Goal: Transaction & Acquisition: Purchase product/service

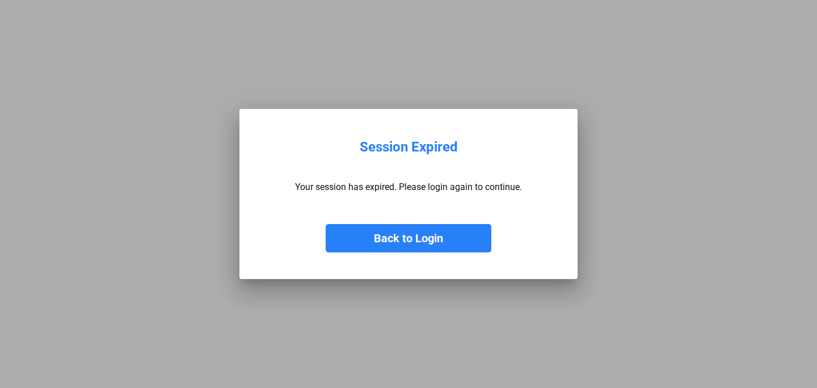
click at [366, 240] on button "Back to Login" at bounding box center [409, 238] width 166 height 28
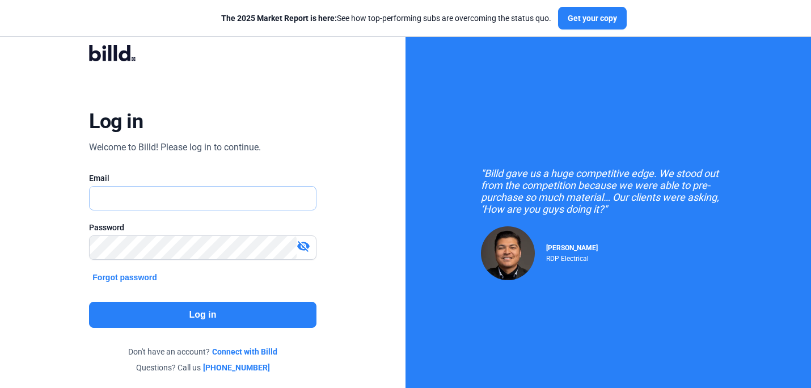
type input "[PERSON_NAME][EMAIL_ADDRESS][DOMAIN_NAME]"
click at [175, 307] on button "Log in" at bounding box center [202, 315] width 227 height 26
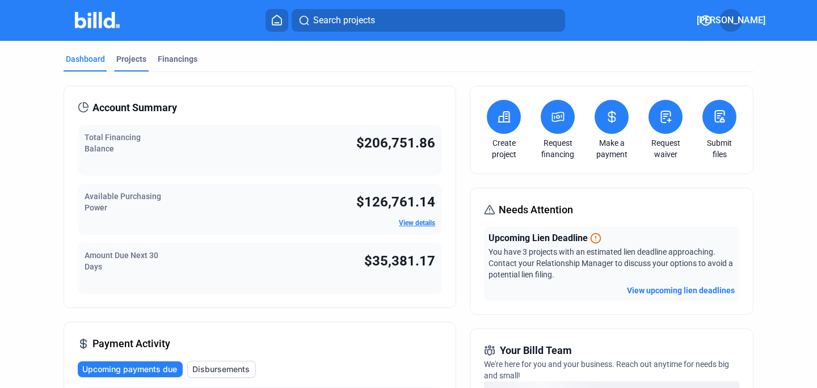
click at [134, 55] on div "Projects" at bounding box center [131, 58] width 30 height 11
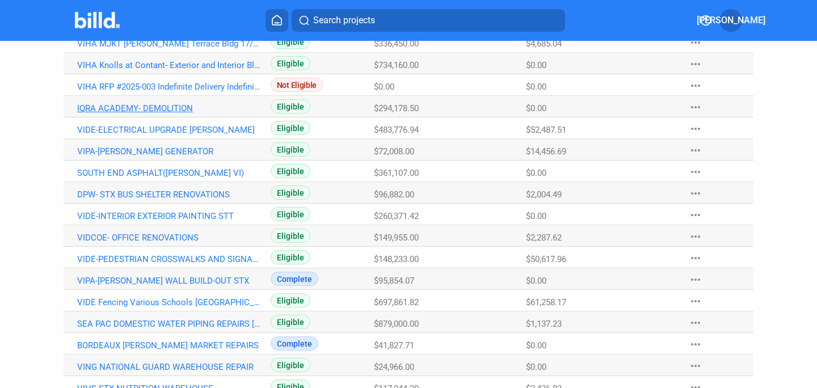
scroll to position [243, 0]
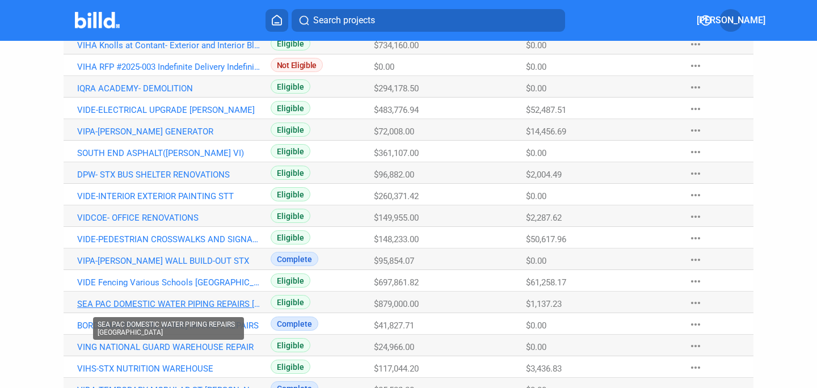
click at [135, 301] on link "SEA PAC DOMESTIC WATER PIPING REPAIRS [GEOGRAPHIC_DATA]" at bounding box center [168, 304] width 183 height 10
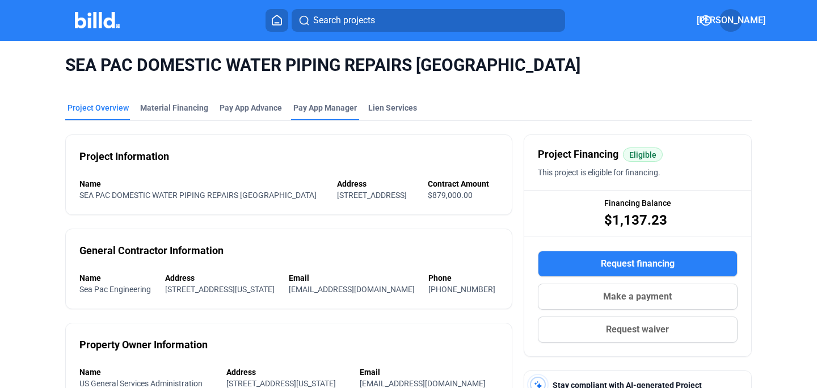
click at [336, 107] on span "Pay App Manager" at bounding box center [325, 107] width 64 height 11
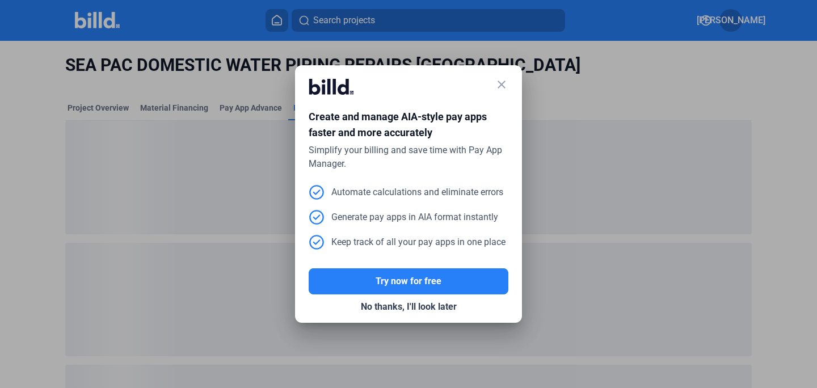
drag, startPoint x: 501, startPoint y: 82, endPoint x: 493, endPoint y: 81, distance: 8.0
click at [501, 82] on mat-icon "close" at bounding box center [502, 85] width 14 height 14
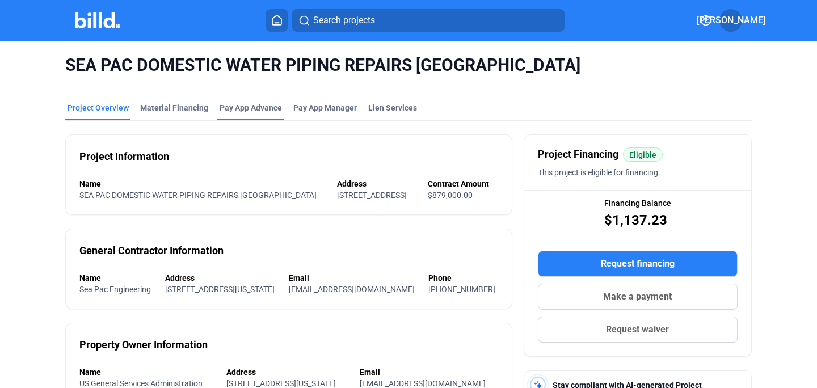
click at [241, 106] on div "Pay App Advance" at bounding box center [251, 107] width 62 height 11
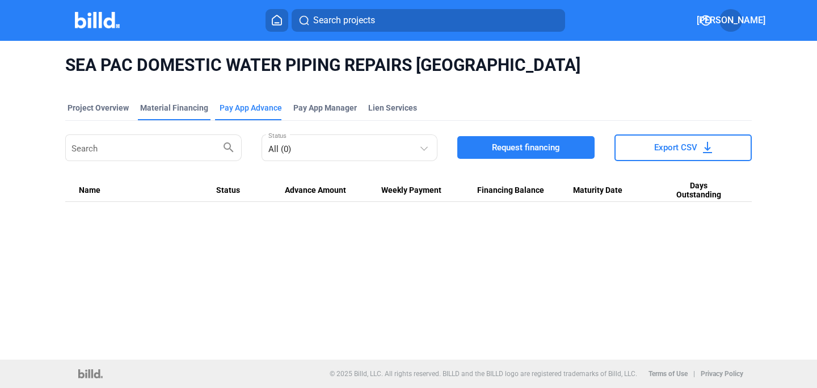
click at [158, 107] on div "Material Financing" at bounding box center [174, 107] width 68 height 11
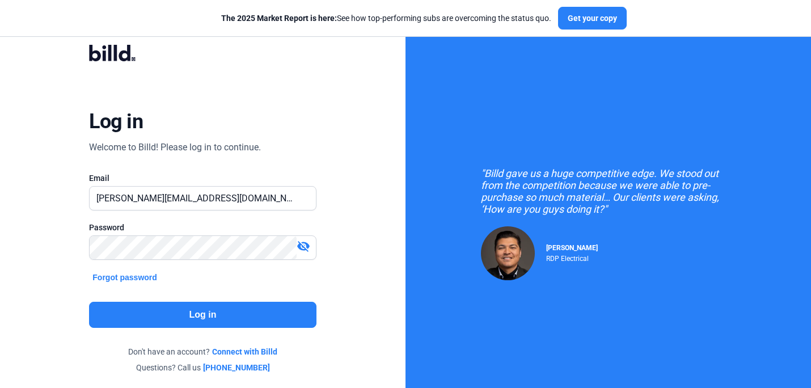
click at [202, 315] on button "Log in" at bounding box center [202, 315] width 227 height 26
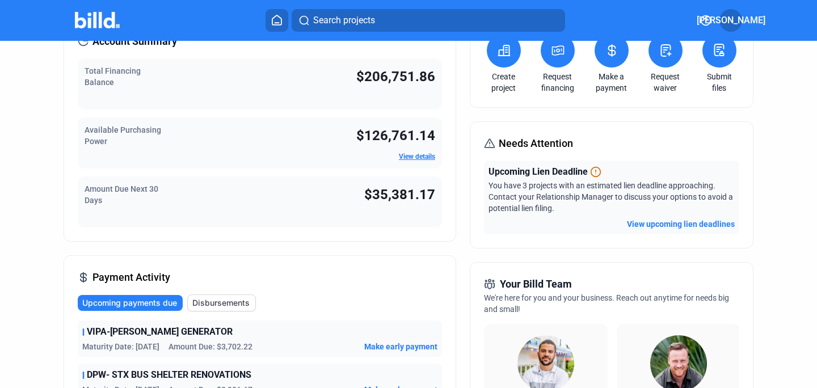
scroll to position [64, 0]
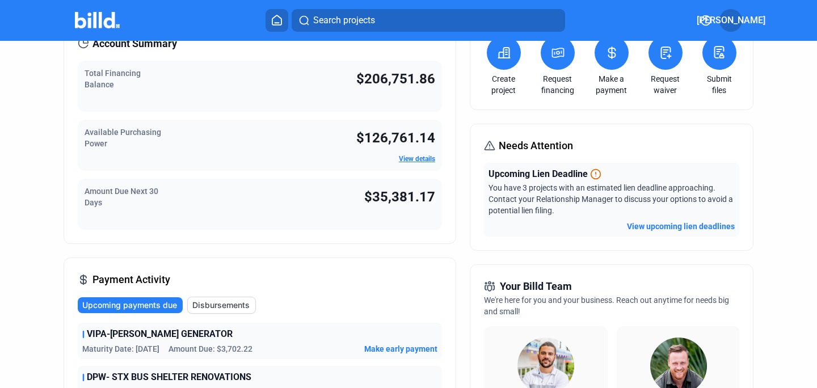
click at [420, 251] on div "Account Summary Total Financing Balance $206,751.86 Available Purchasing Power …" at bounding box center [260, 388] width 393 height 732
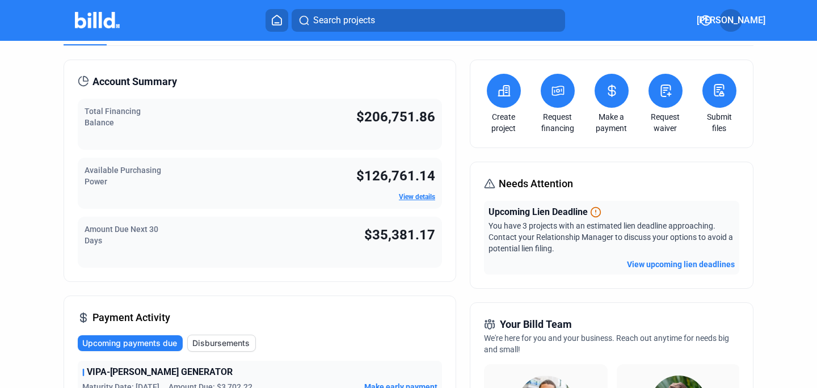
scroll to position [0, 0]
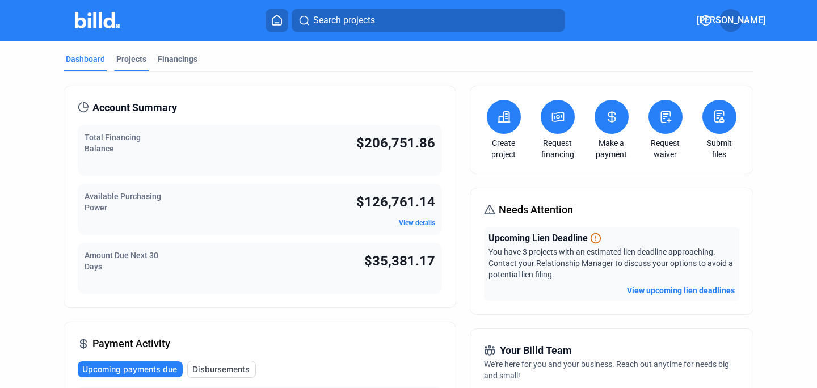
click at [131, 59] on div "Projects" at bounding box center [131, 58] width 30 height 11
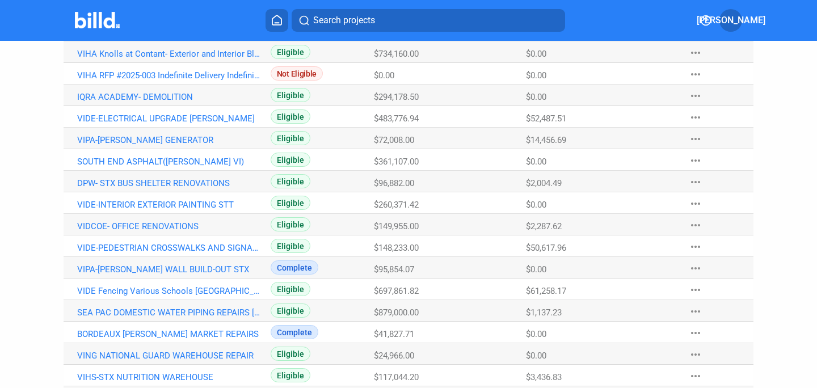
scroll to position [237, 0]
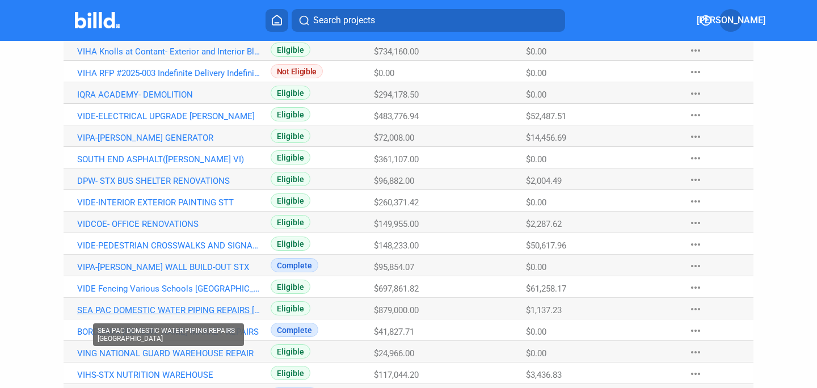
click at [161, 309] on link "SEA PAC DOMESTIC WATER PIPING REPAIRS [GEOGRAPHIC_DATA]" at bounding box center [168, 310] width 183 height 10
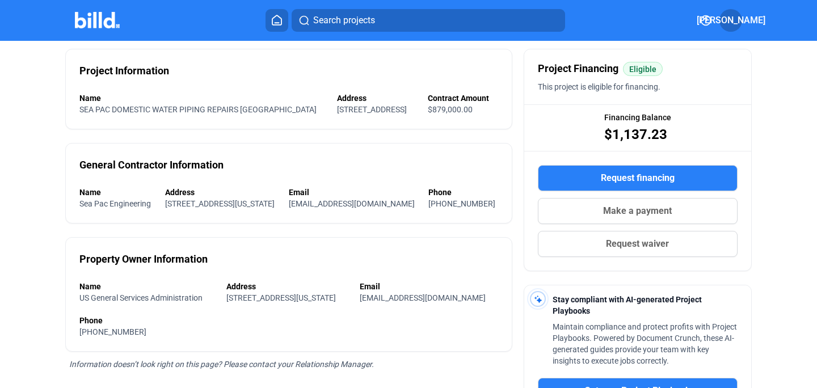
scroll to position [62, 0]
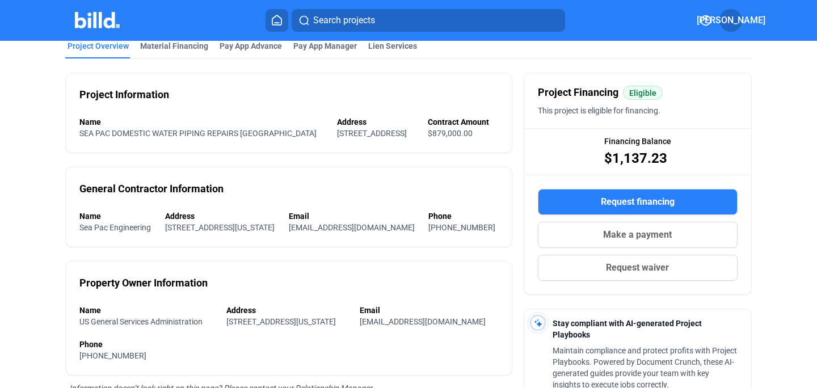
click at [624, 233] on span "Make a payment" at bounding box center [637, 235] width 69 height 14
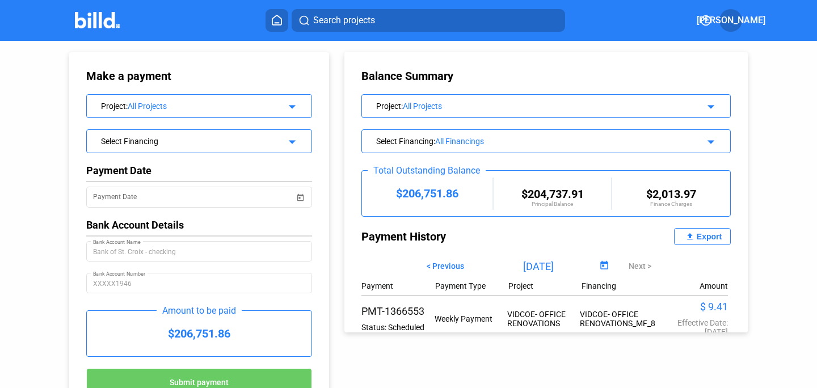
click at [289, 105] on mat-icon "arrow_drop_down" at bounding box center [291, 105] width 14 height 14
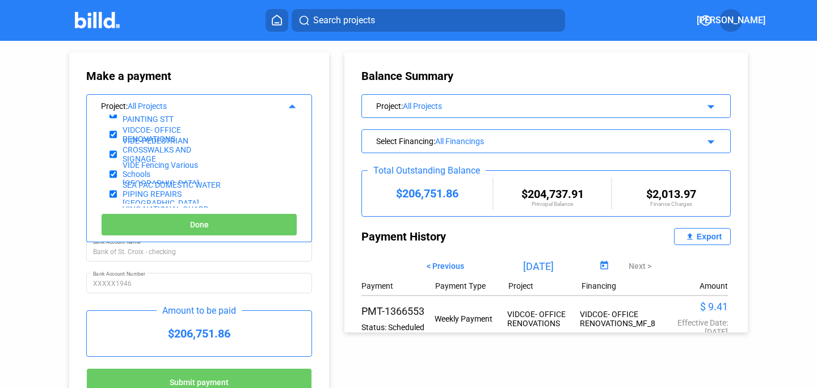
scroll to position [247, 0]
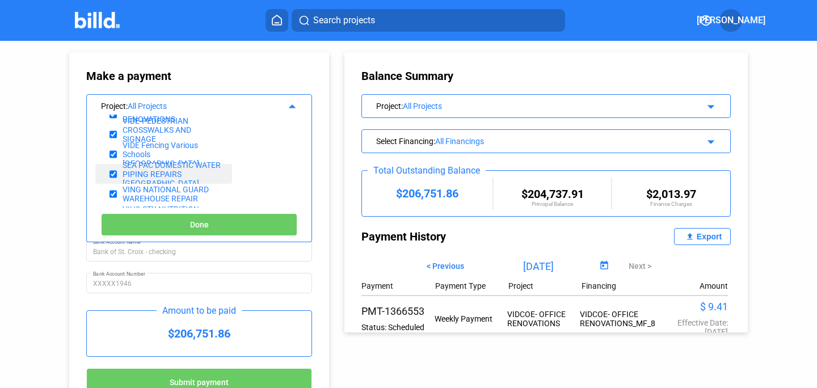
click at [157, 166] on div "SEA PAC DOMESTIC WATER PIPING REPAIRS [GEOGRAPHIC_DATA]" at bounding box center [173, 174] width 101 height 27
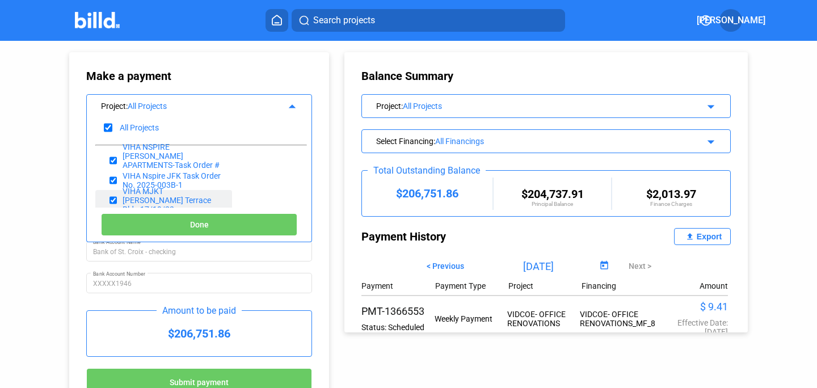
scroll to position [0, 0]
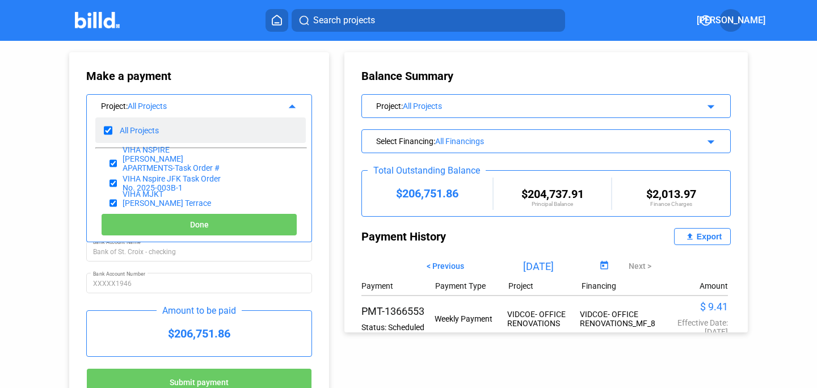
click at [109, 131] on input "checkbox" at bounding box center [108, 130] width 9 height 17
checkbox input "false"
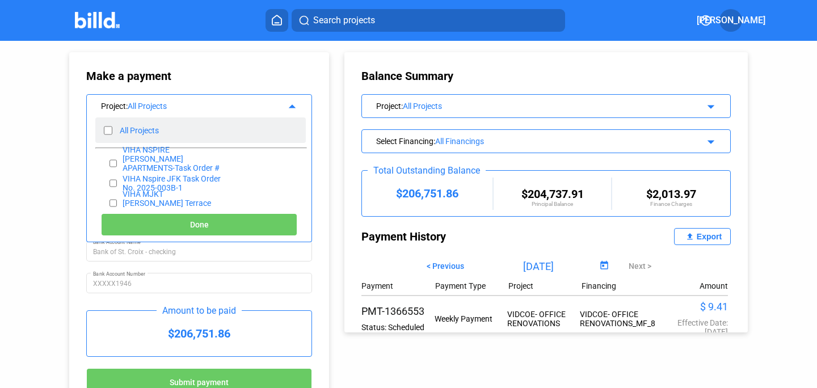
checkbox input "false"
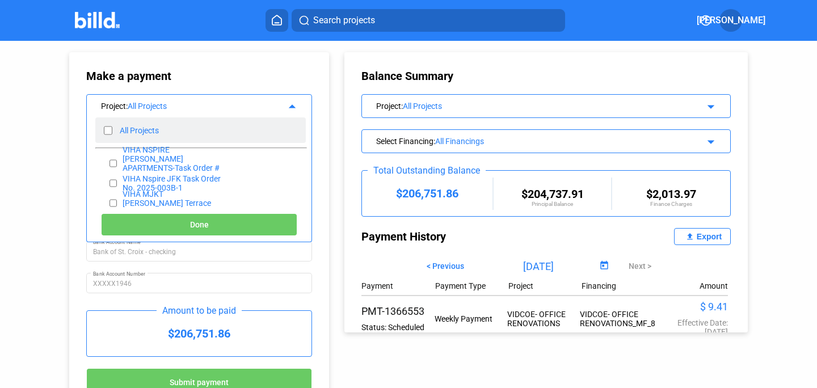
checkbox input "false"
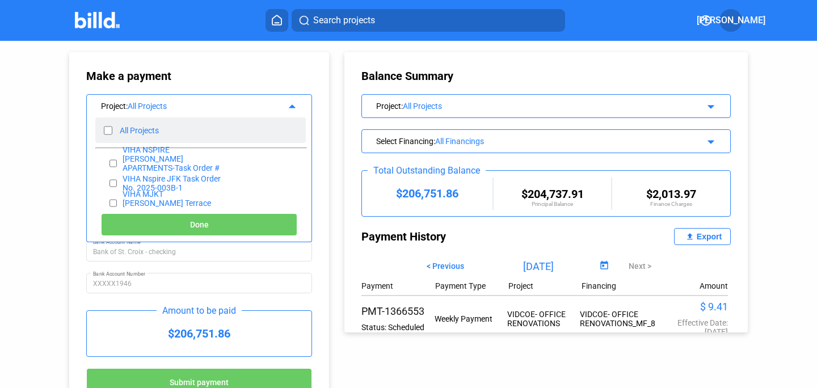
checkbox input "false"
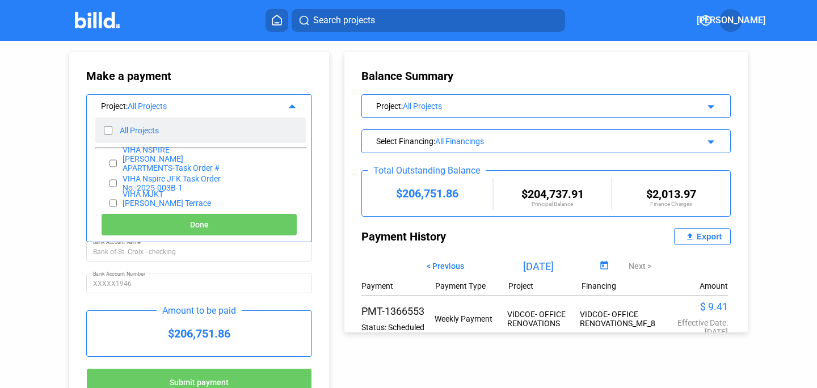
checkbox input "false"
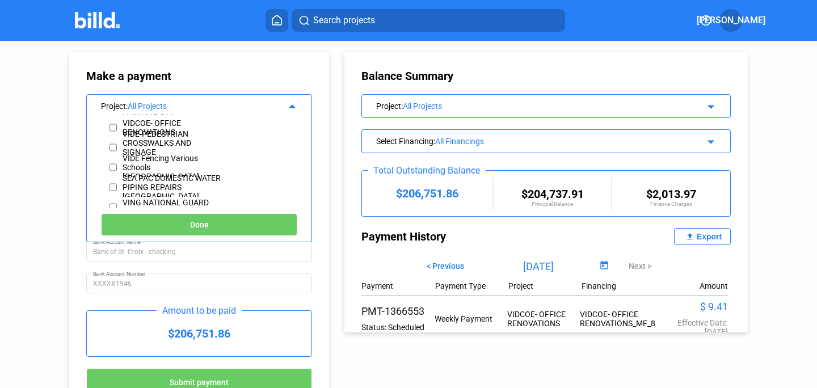
scroll to position [235, 0]
click at [113, 186] on input "checkbox" at bounding box center [112, 186] width 7 height 17
checkbox input "true"
click at [195, 226] on span "Done" at bounding box center [199, 225] width 19 height 9
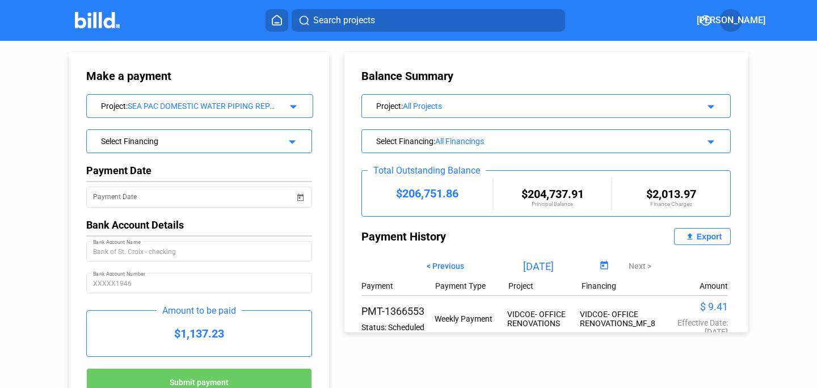
click at [290, 143] on mat-icon "arrow_drop_down" at bounding box center [291, 140] width 14 height 14
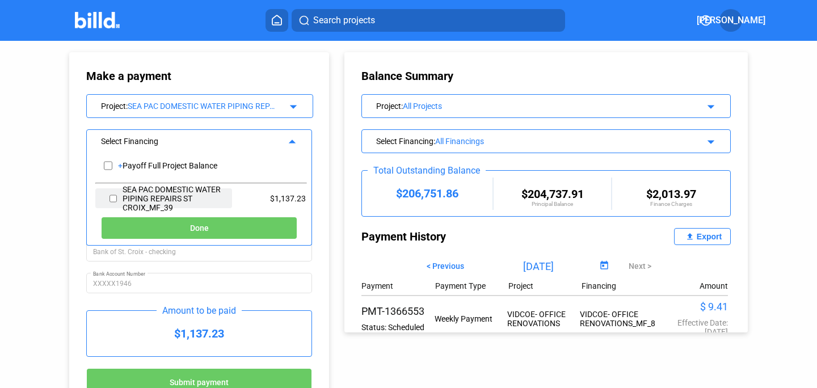
click at [115, 198] on input "checkbox" at bounding box center [112, 198] width 7 height 17
checkbox input "true"
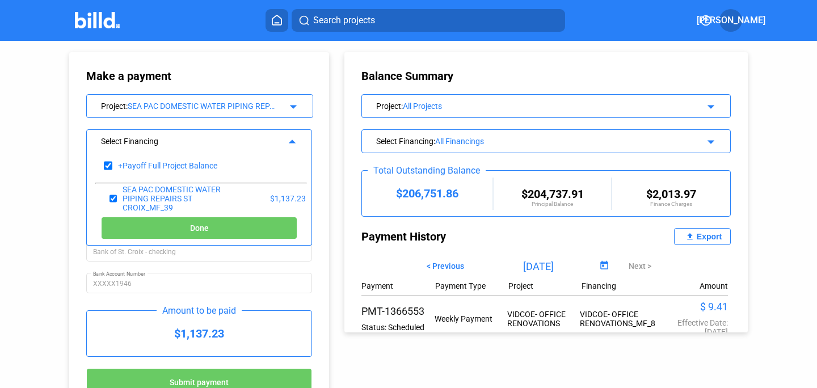
scroll to position [27, 0]
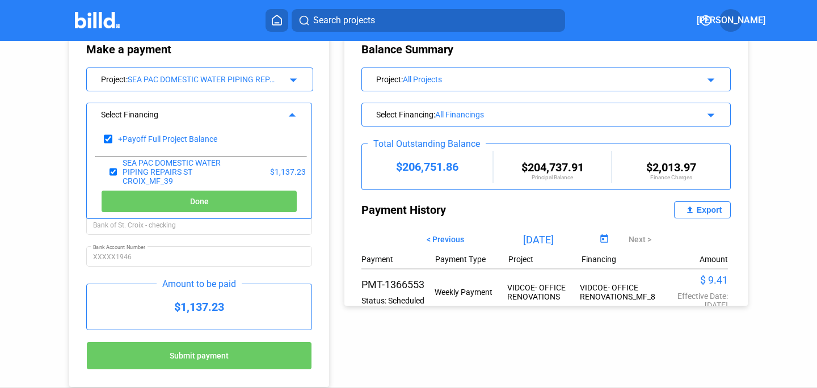
click at [197, 204] on span "Done" at bounding box center [199, 201] width 19 height 9
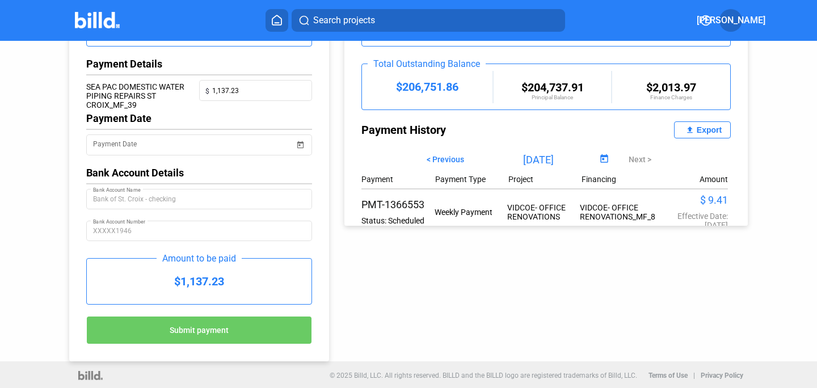
scroll to position [108, 0]
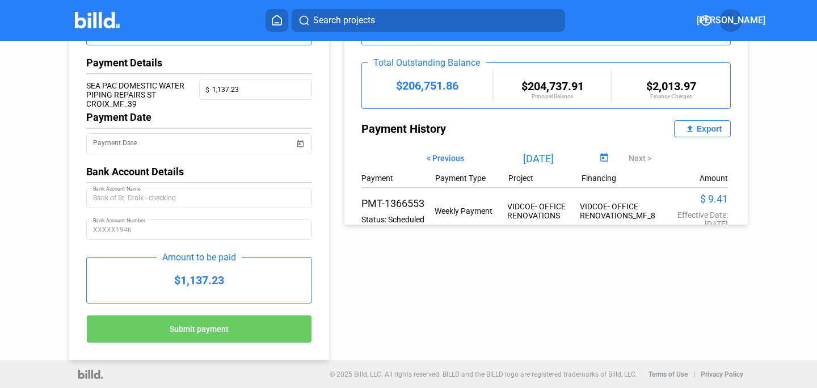
click at [184, 329] on span "Submit payment" at bounding box center [199, 328] width 59 height 9
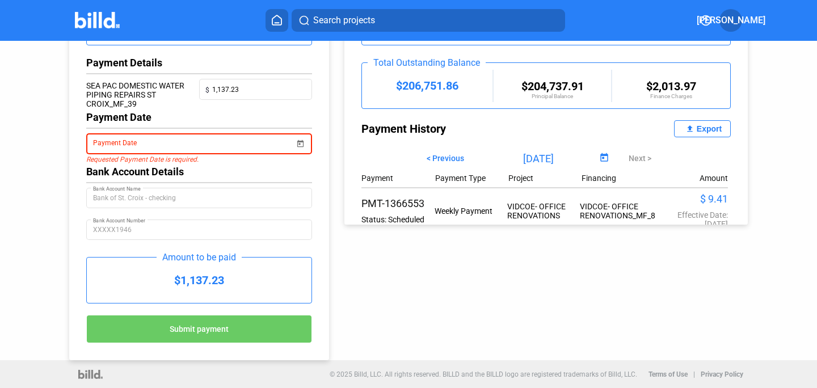
click at [301, 144] on span "Open calendar" at bounding box center [299, 136] width 27 height 27
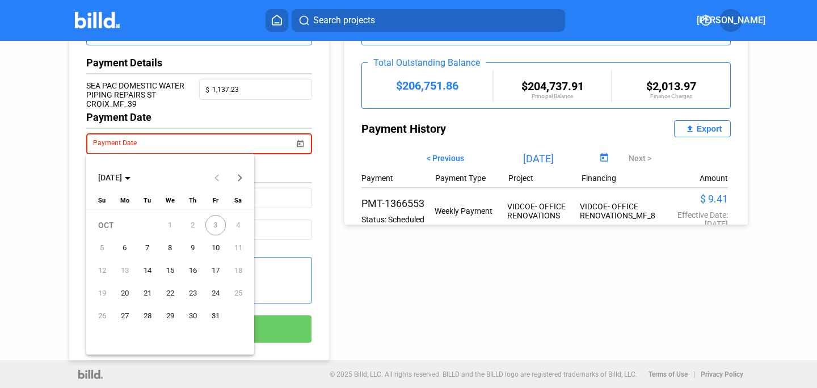
click at [214, 226] on span "3" at bounding box center [215, 225] width 20 height 20
click at [216, 222] on span "3" at bounding box center [215, 225] width 20 height 20
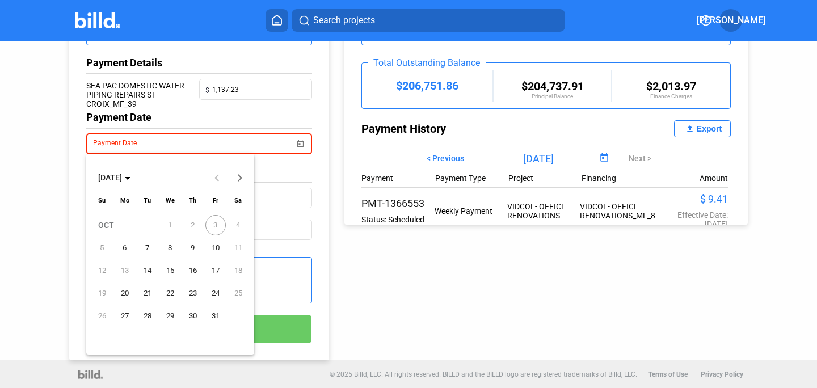
click at [124, 248] on span "6" at bounding box center [125, 248] width 20 height 20
type input "10/06/2025"
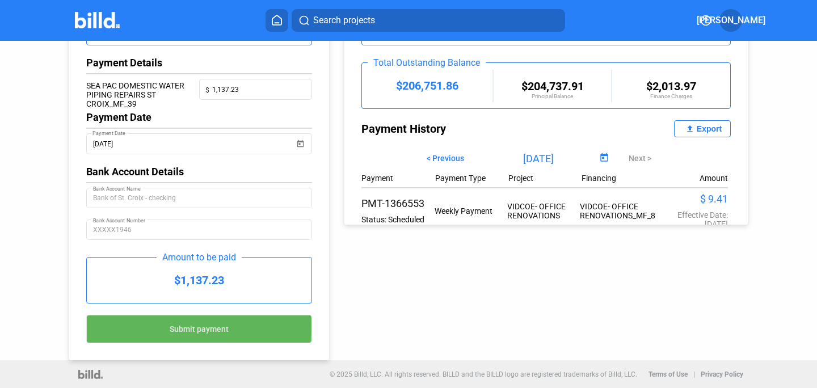
click at [197, 326] on span "Submit payment" at bounding box center [199, 328] width 59 height 9
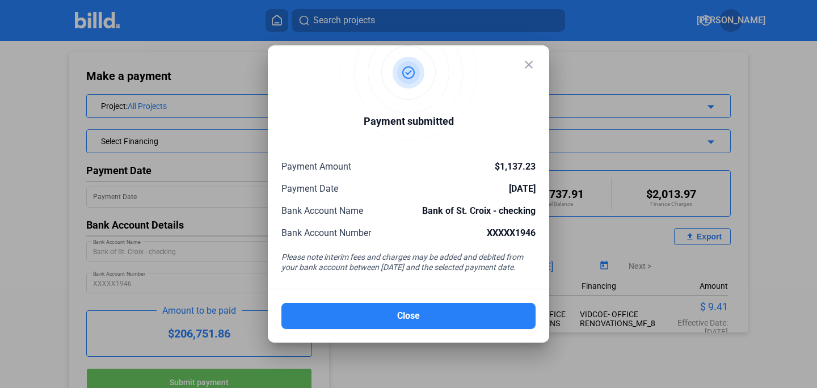
click at [531, 62] on mat-icon "close" at bounding box center [529, 65] width 14 height 14
